Goal: Task Accomplishment & Management: Use online tool/utility

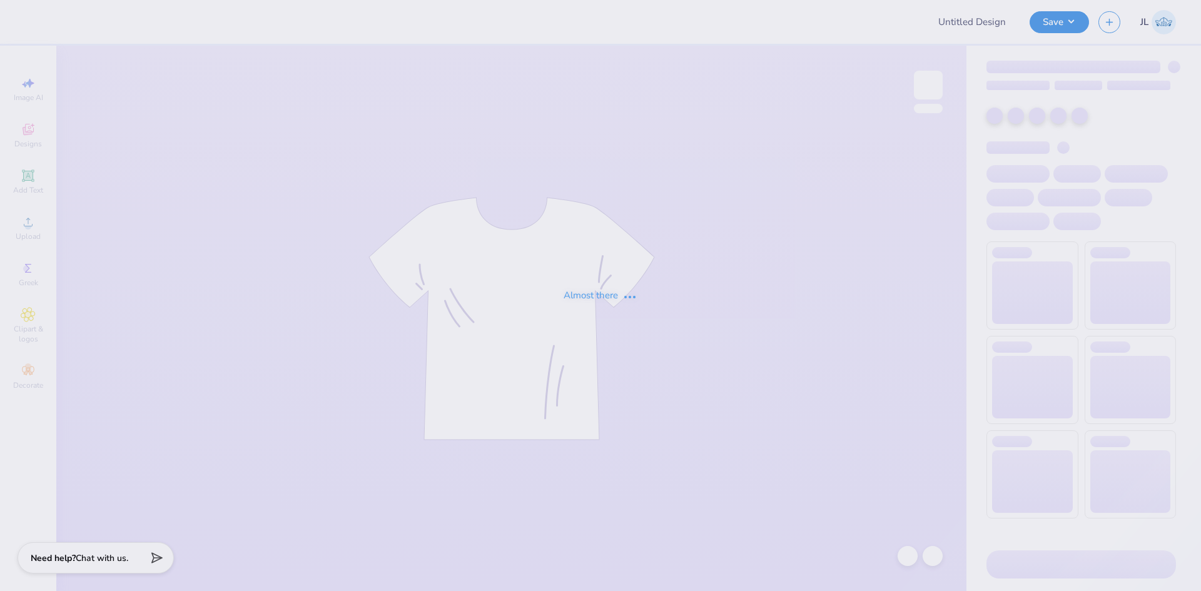
type input "Emily Heiss : University of Arizona"
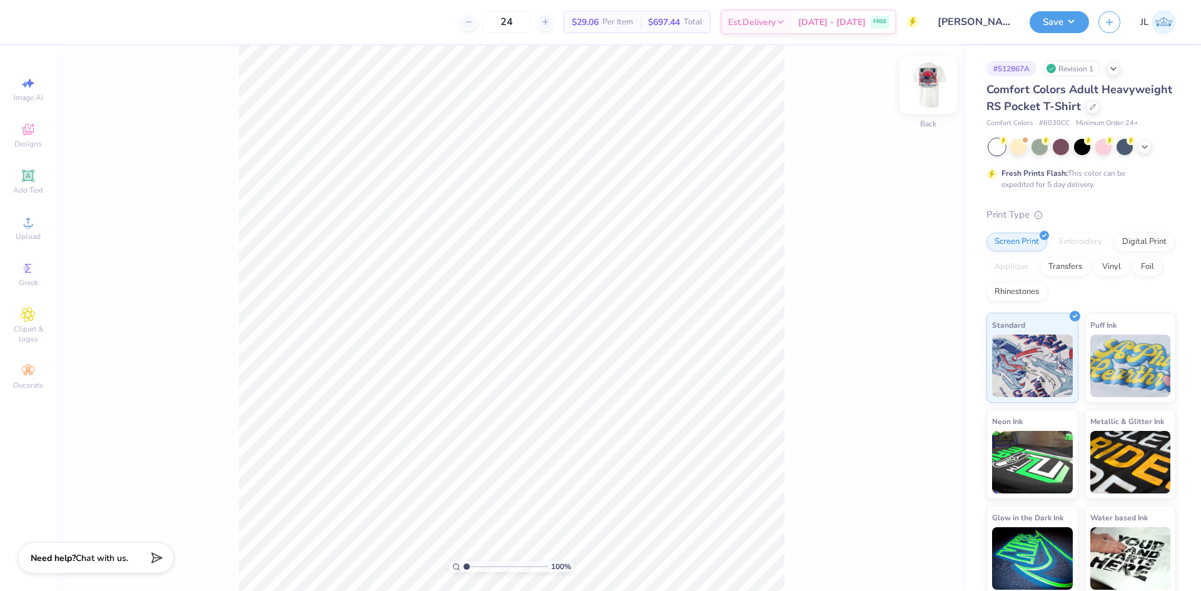
click at [935, 81] on img at bounding box center [928, 85] width 50 height 50
click at [29, 236] on span "Upload" at bounding box center [28, 236] width 25 height 10
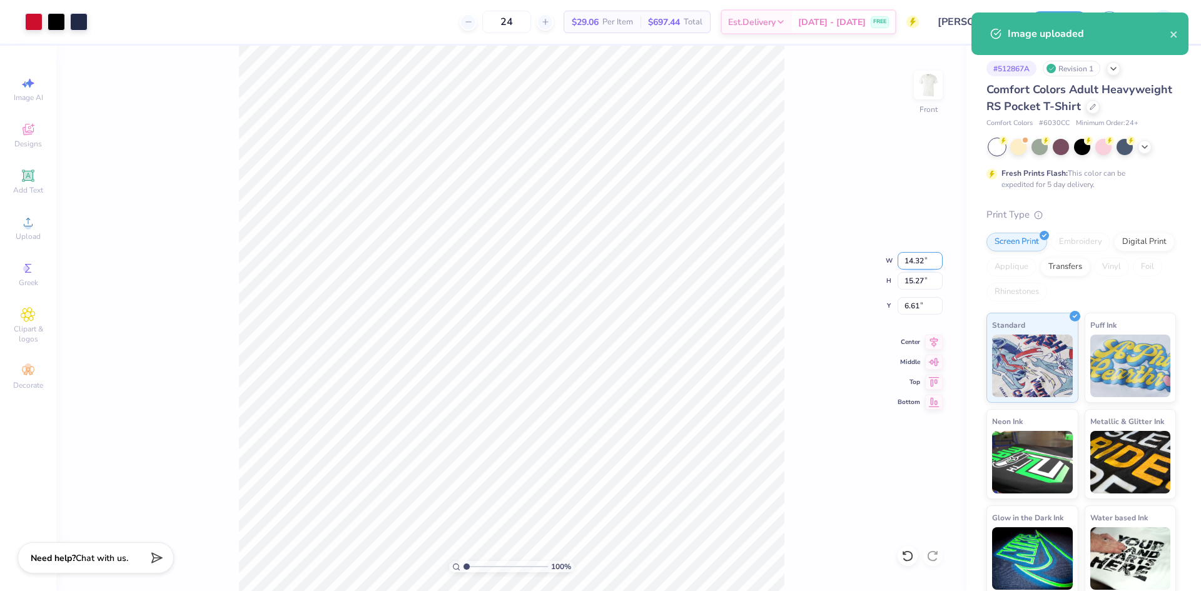
click at [911, 260] on input "14.32" at bounding box center [920, 261] width 45 height 18
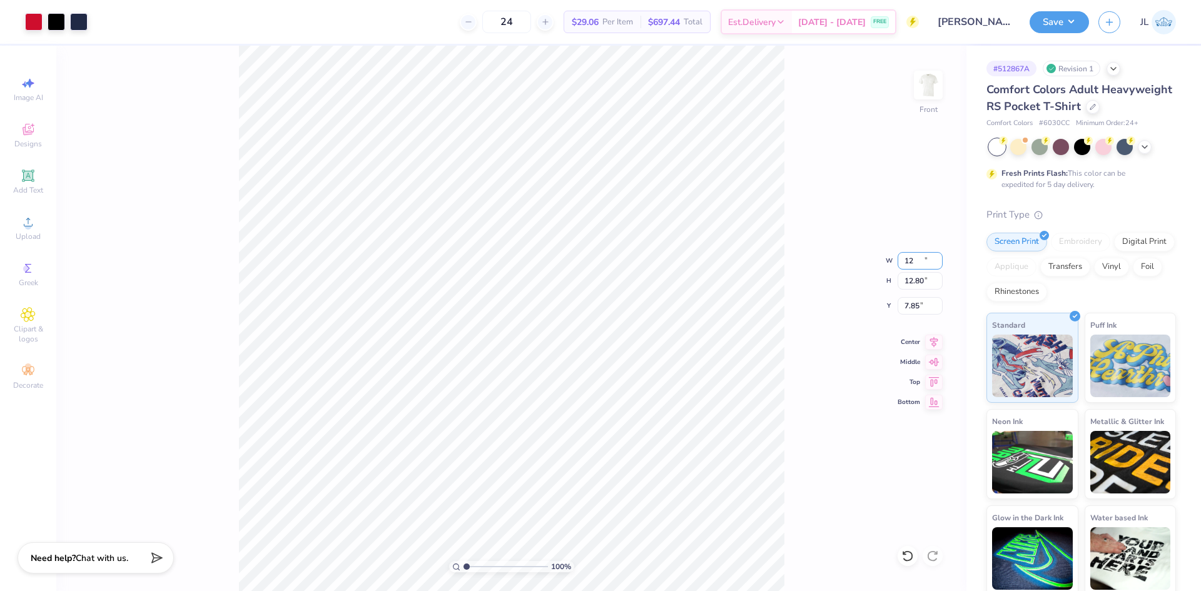
type input "12.00"
type input "12.80"
type input "7.85"
click at [907, 263] on input "12.00" at bounding box center [920, 261] width 45 height 18
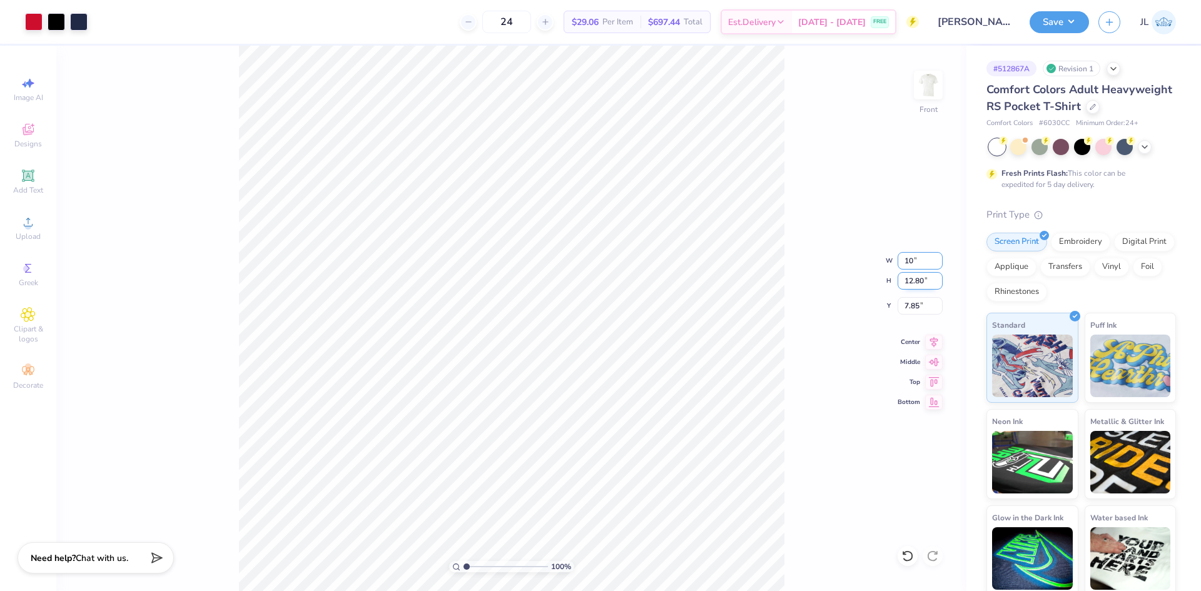
type input "10.00"
type input "10.66"
type input "8.92"
click at [914, 265] on input "10.00" at bounding box center [920, 261] width 45 height 18
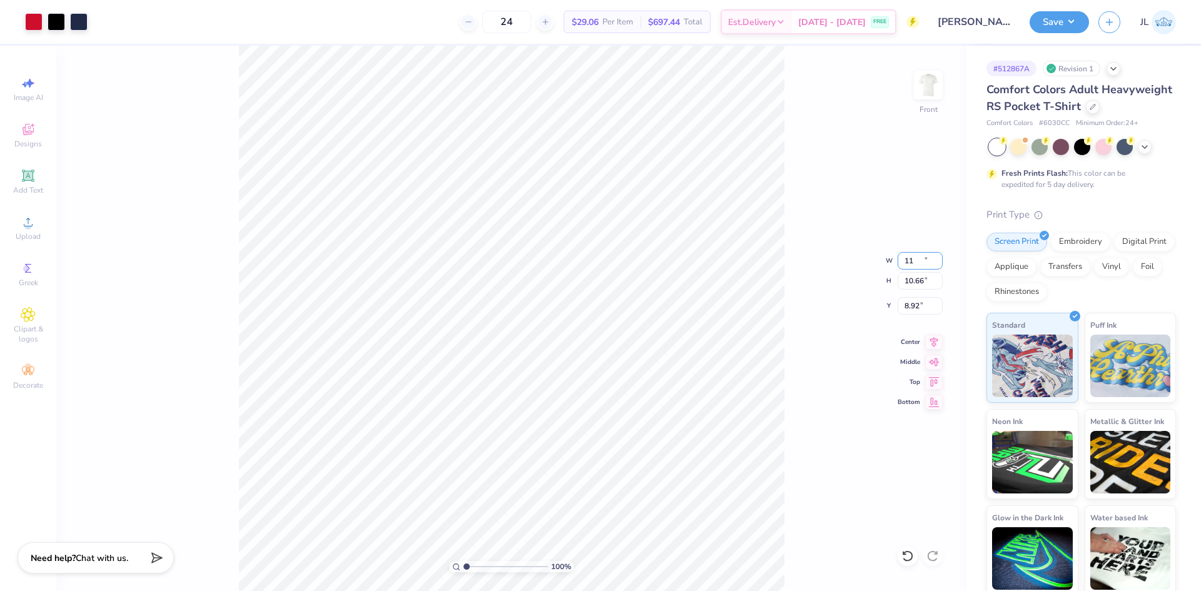
type input "11.00"
type input "11.73"
click at [918, 308] on input "8.39" at bounding box center [920, 306] width 45 height 18
click at [913, 305] on input "8.39" at bounding box center [920, 306] width 45 height 18
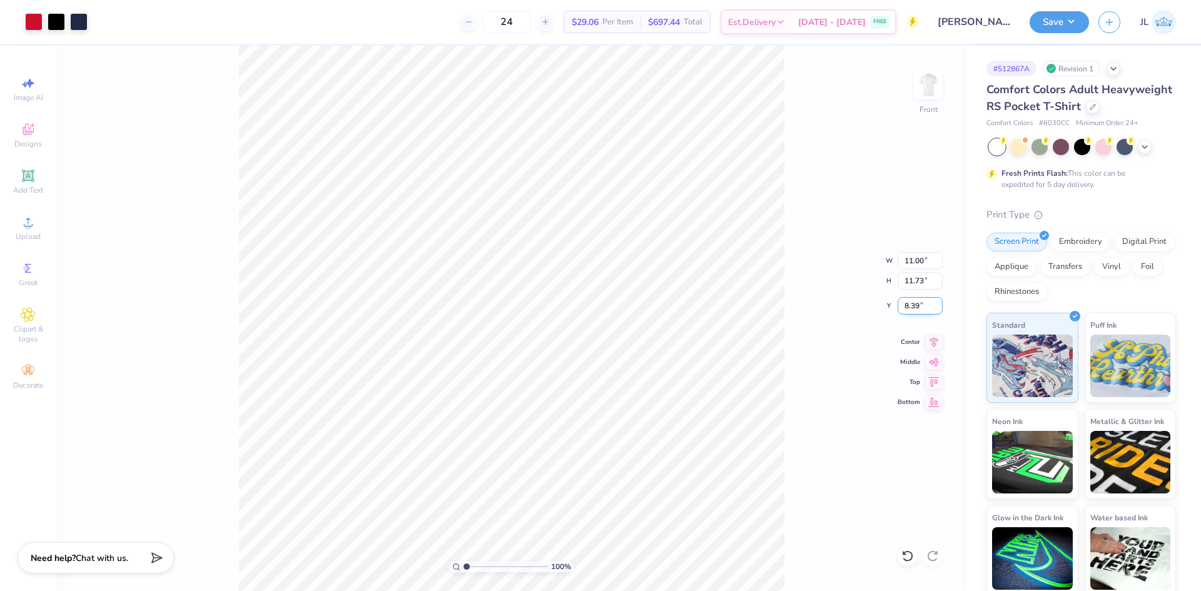
click at [913, 305] on input "8.39" at bounding box center [920, 306] width 45 height 18
type input "3.00"
click at [232, 58] on div "100 % Front" at bounding box center [511, 318] width 910 height 545
click at [1072, 26] on button "Save" at bounding box center [1059, 20] width 59 height 22
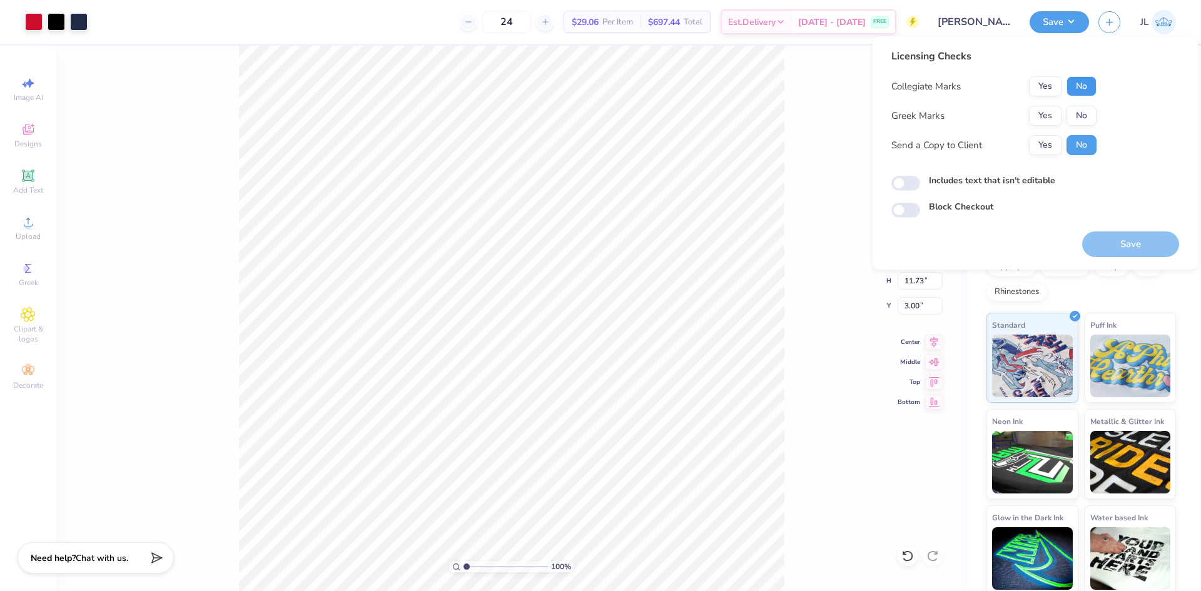
click at [1077, 80] on button "No" at bounding box center [1082, 86] width 30 height 20
click at [1050, 118] on button "Yes" at bounding box center [1045, 116] width 33 height 20
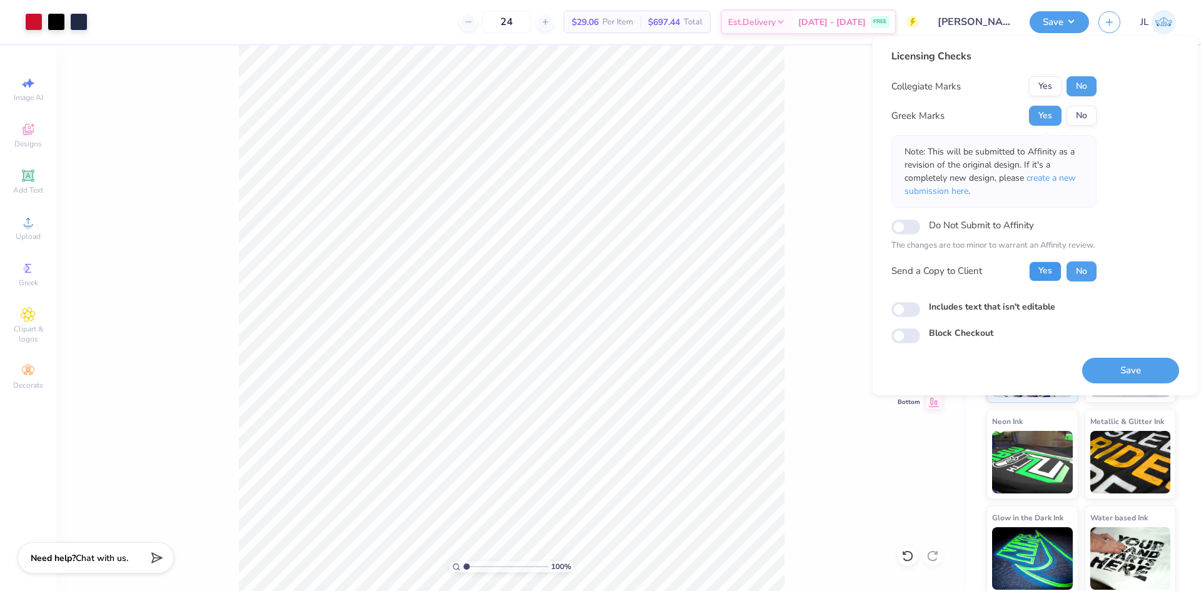
click at [1051, 270] on button "Yes" at bounding box center [1045, 271] width 33 height 20
click at [1129, 373] on button "Save" at bounding box center [1130, 371] width 97 height 26
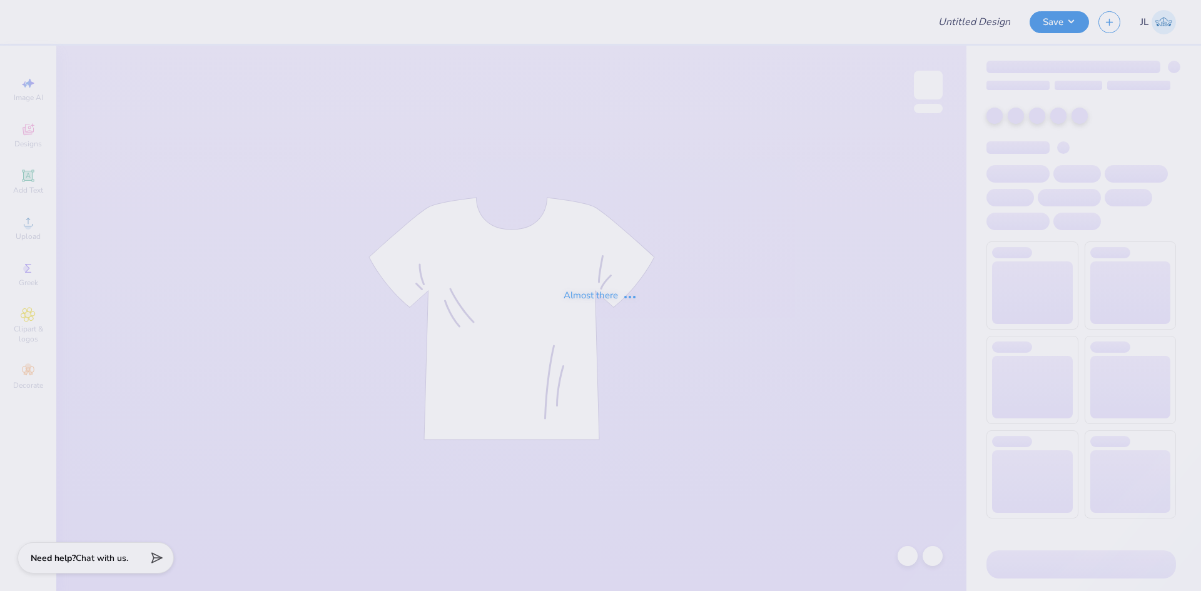
type input "[PERSON_NAME] : [GEOGRAPHIC_DATA]"
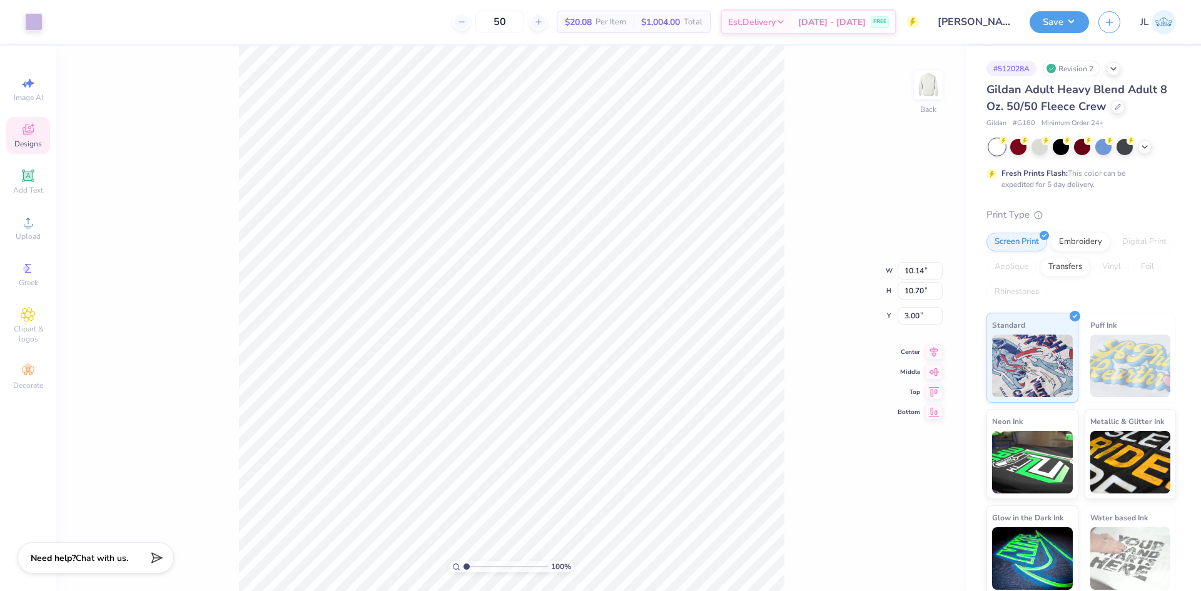
type input "10.44"
type input "4.26"
type input "4.98"
type input "2.61"
type input "0.69"
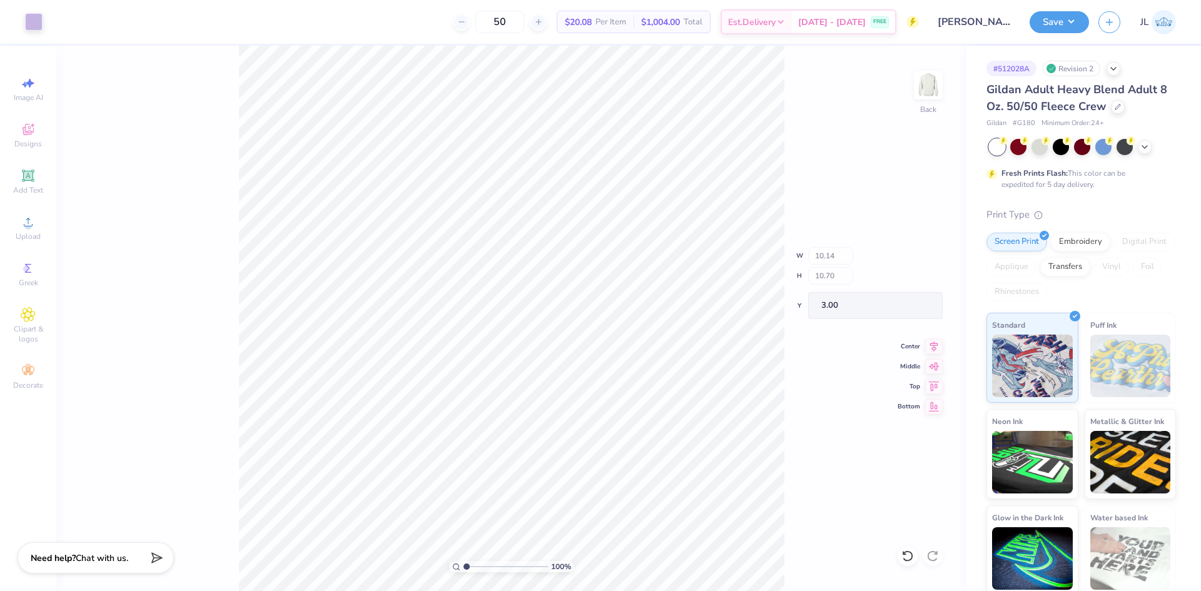
type input "11.28"
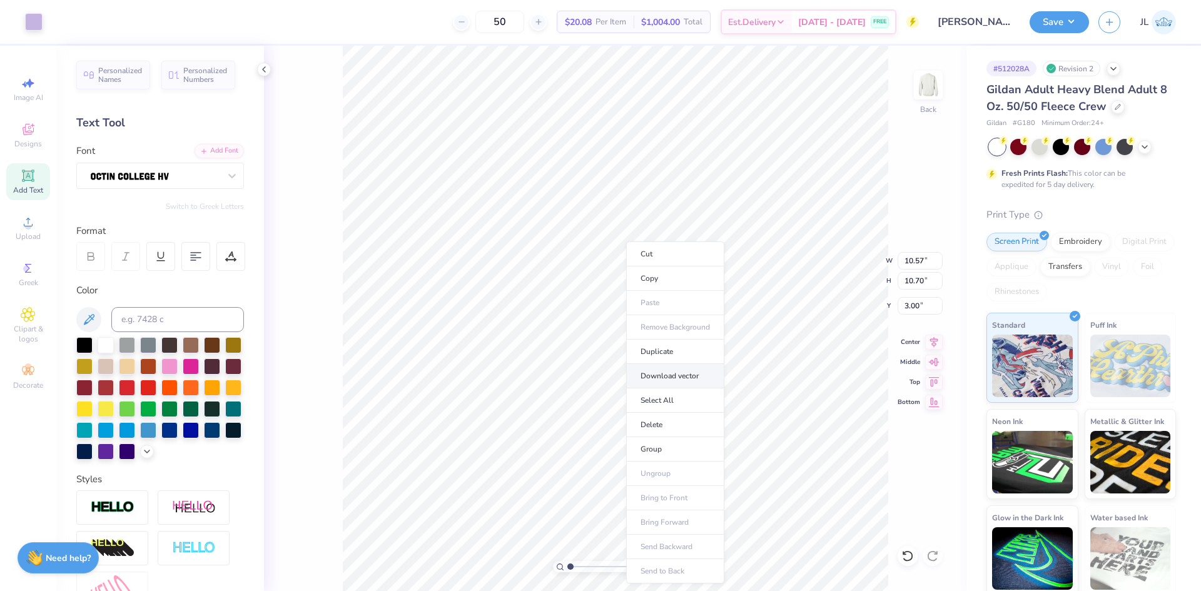
click at [694, 371] on li "Download vector" at bounding box center [675, 376] width 98 height 24
